Goal: Task Accomplishment & Management: Use online tool/utility

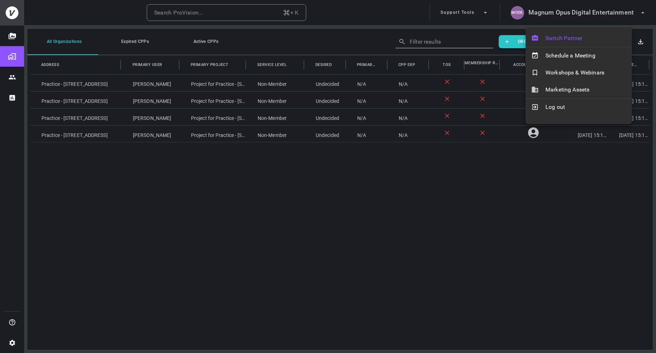
click at [554, 36] on span "Switch Partner" at bounding box center [585, 38] width 81 height 9
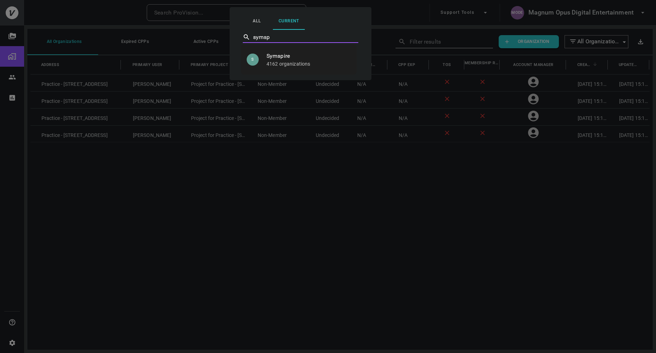
type input "Symspire"
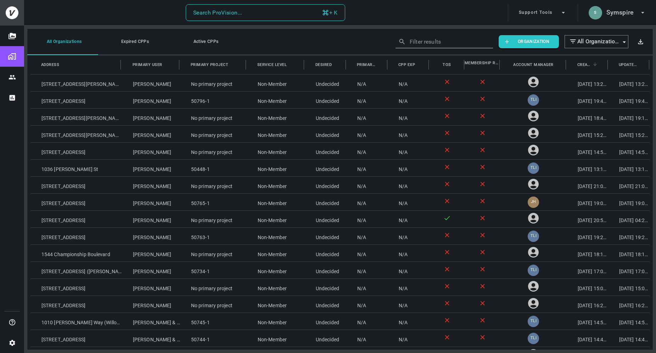
click at [261, 11] on button "Search ProVision... + K" at bounding box center [265, 12] width 159 height 17
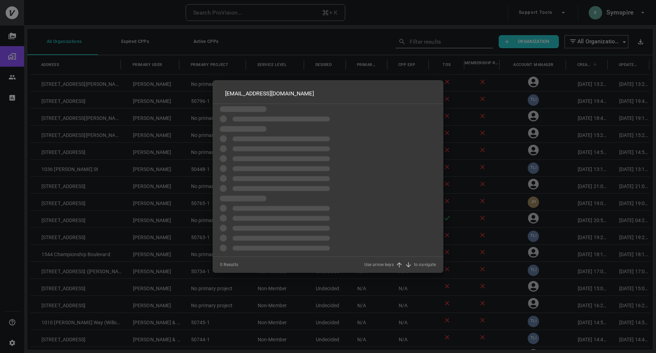
type input "rpheas1@united.net"
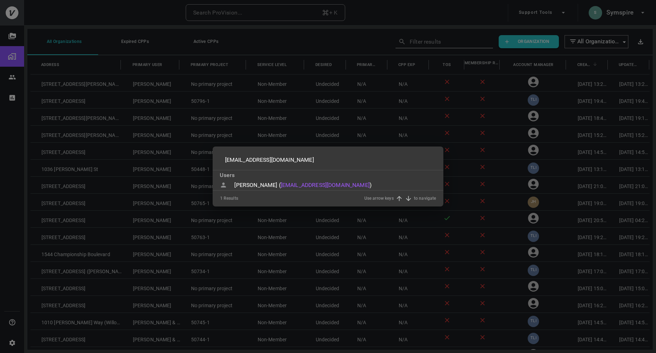
click at [256, 185] on div "Jim Ralston (" at bounding box center [257, 185] width 46 height 9
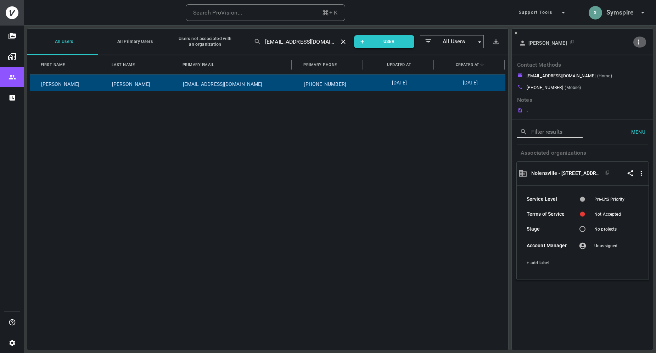
click at [638, 41] on icon "button" at bounding box center [638, 41] width 7 height 7
click at [623, 73] on li "Copy Client ID" at bounding box center [620, 67] width 60 height 13
